Goal: Information Seeking & Learning: Learn about a topic

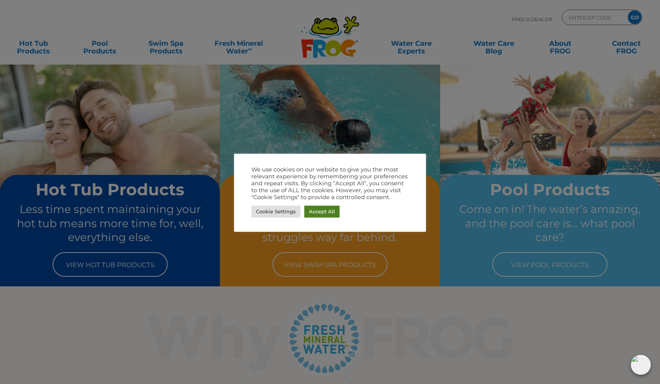
click at [313, 212] on link "Accept All" at bounding box center [321, 211] width 35 height 12
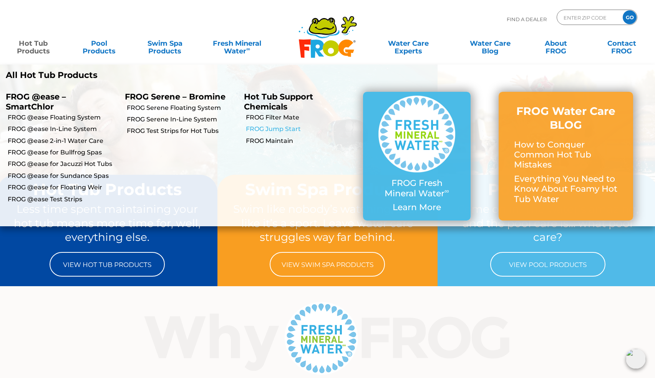
click at [275, 127] on link "FROG Jump Start" at bounding box center [301, 129] width 111 height 8
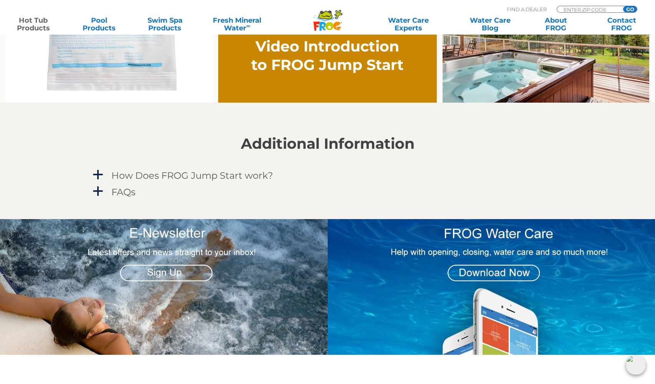
scroll to position [604, 0]
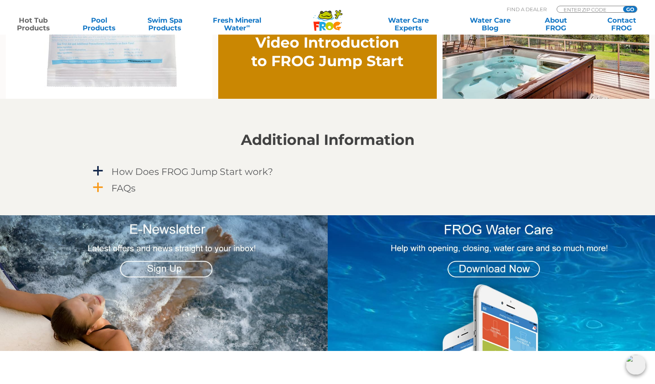
click at [122, 188] on h4 "FAQs" at bounding box center [123, 188] width 24 height 10
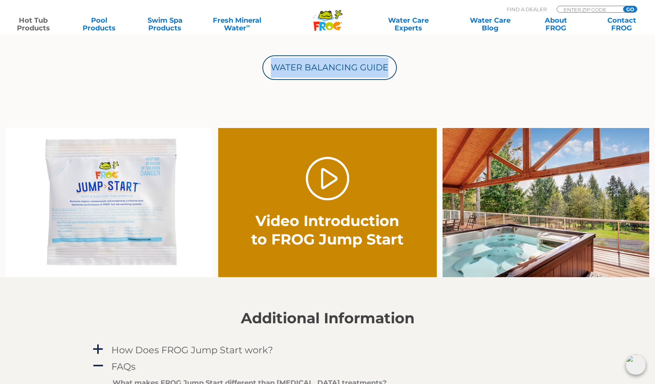
scroll to position [425, 0]
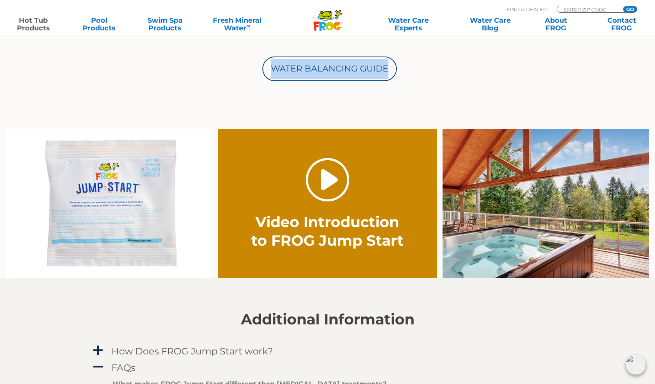
click at [321, 183] on link "." at bounding box center [327, 179] width 43 height 43
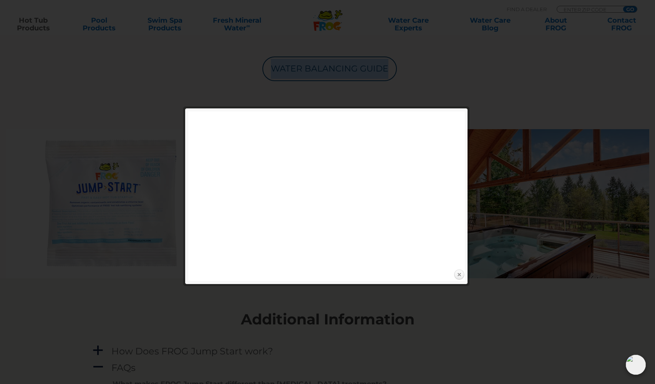
click at [458, 275] on link "Close" at bounding box center [459, 275] width 12 height 12
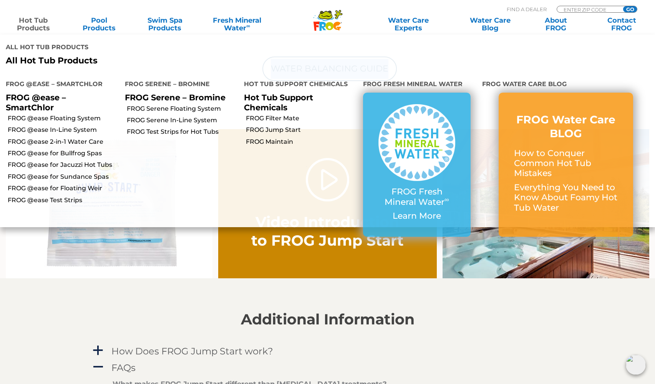
click at [40, 22] on link "Hot Tub Products" at bounding box center [33, 24] width 51 height 15
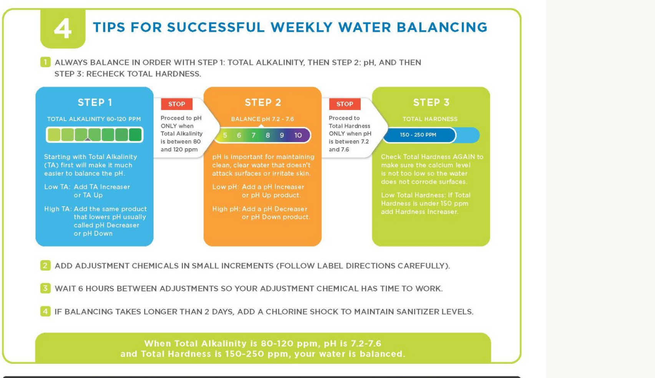
scroll to position [380, 0]
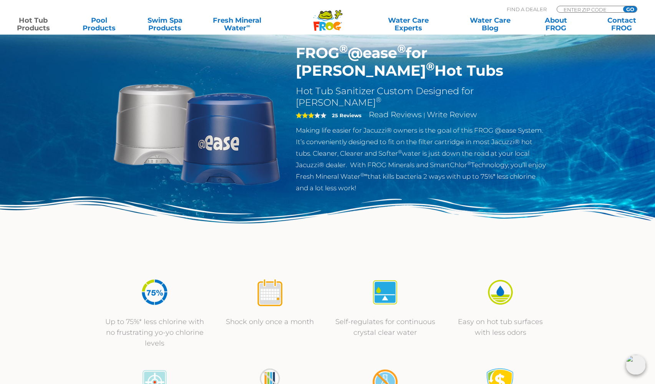
scroll to position [25, 0]
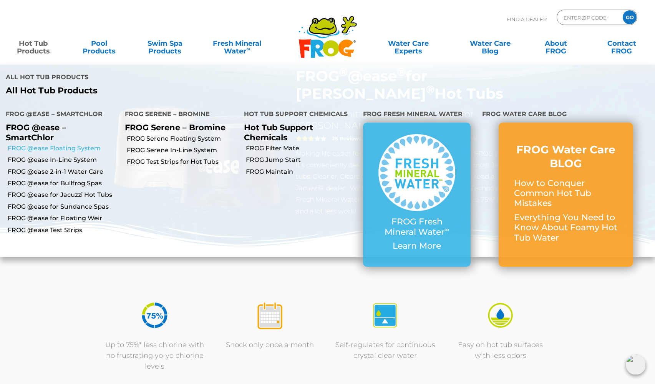
click at [62, 144] on link "FROG @ease Floating System" at bounding box center [63, 148] width 111 height 8
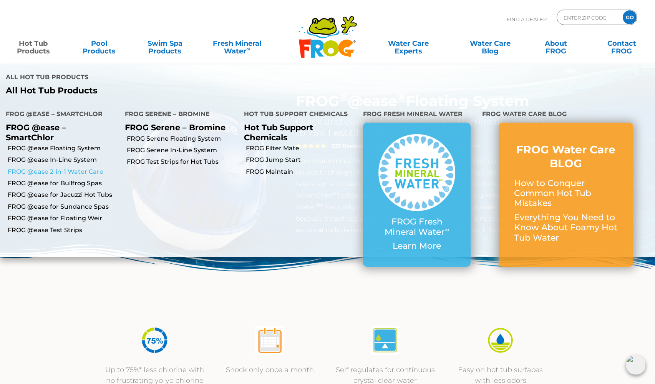
click at [68, 167] on link "FROG @ease 2-in-1 Water Care" at bounding box center [63, 171] width 111 height 8
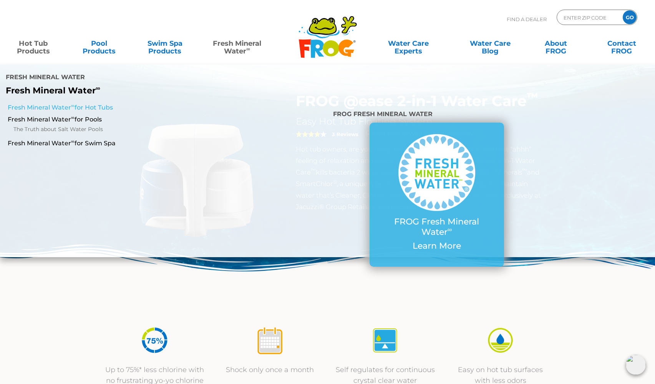
click at [110, 103] on link "Fresh Mineral Water ∞ for Hot Tubs" at bounding box center [113, 107] width 210 height 8
